Goal: Transaction & Acquisition: Purchase product/service

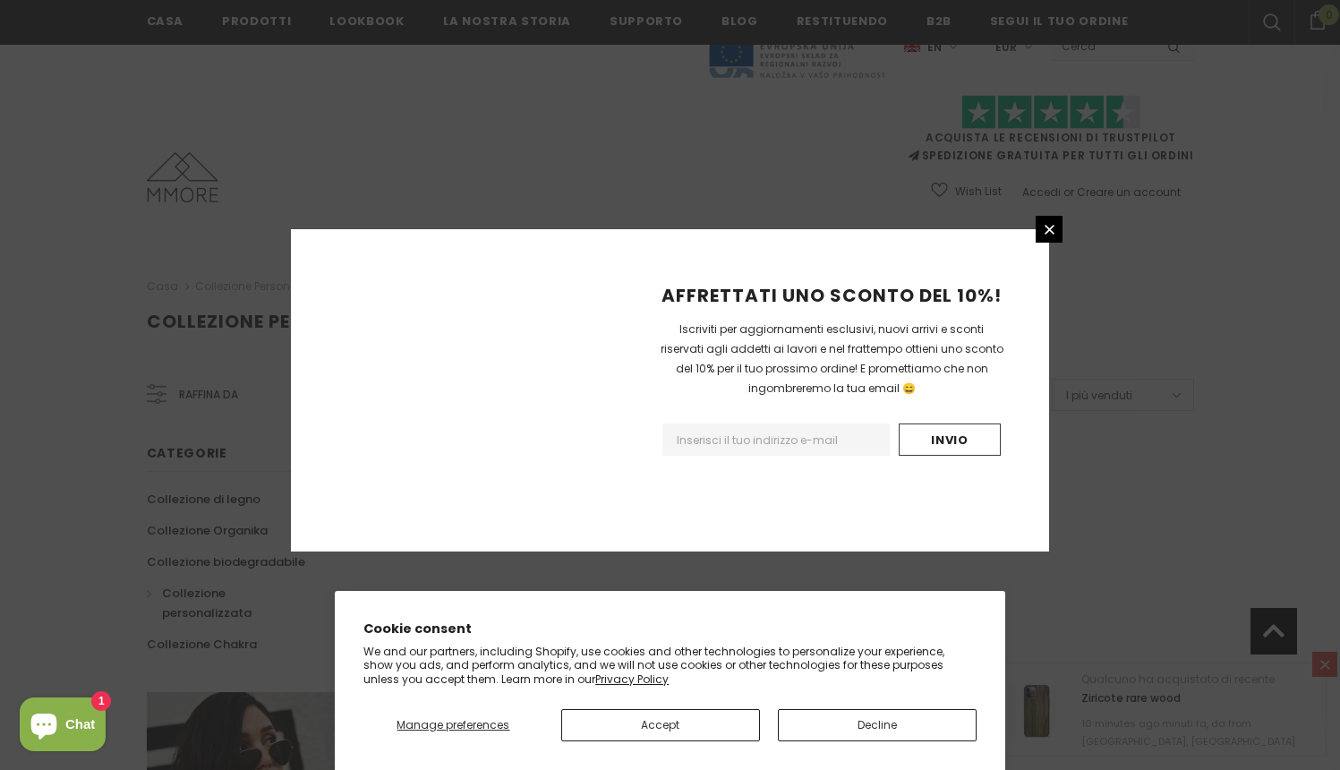
scroll to position [1065, 0]
